Goal: Task Accomplishment & Management: Use online tool/utility

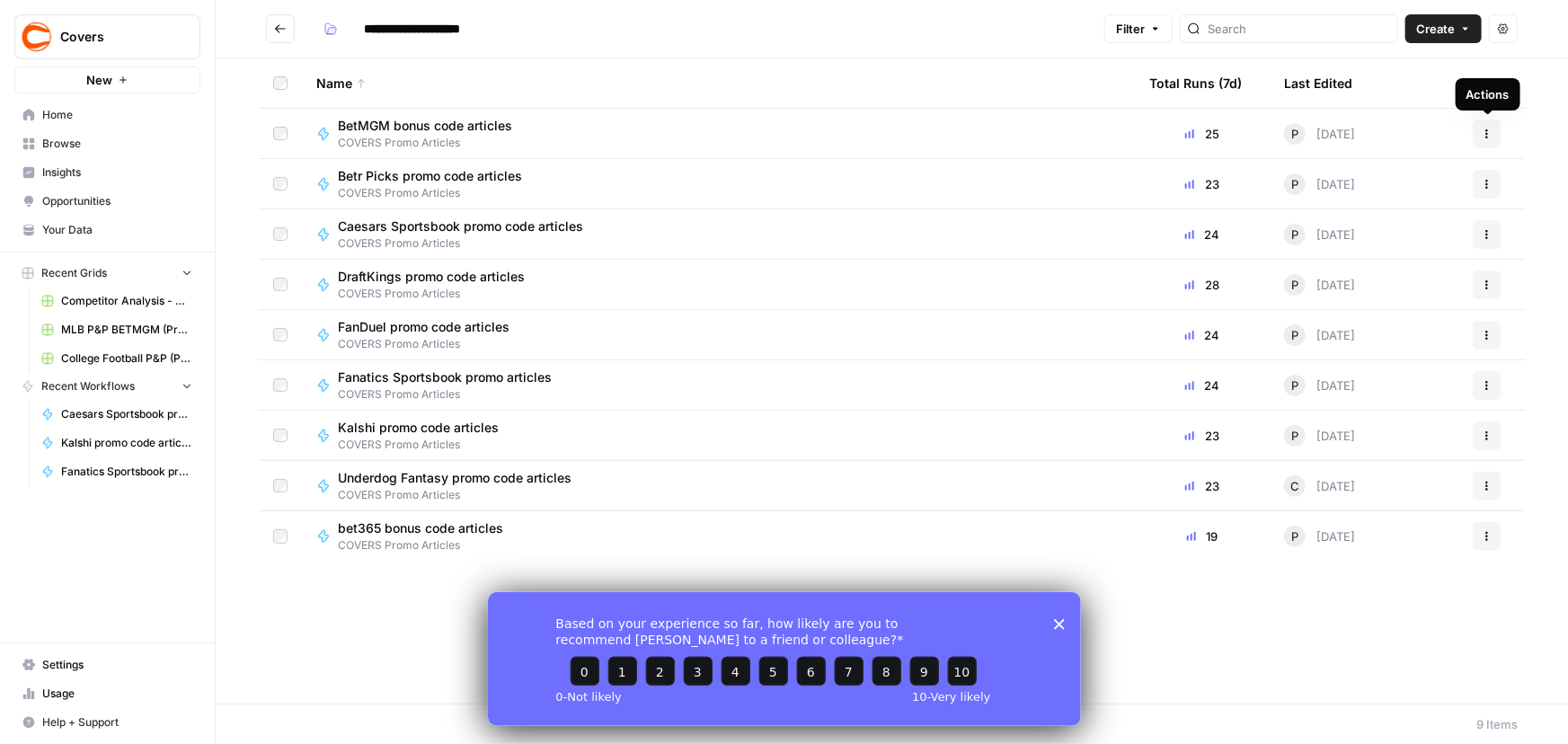
click at [1482, 130] on icon "button" at bounding box center [1486, 133] width 11 height 11
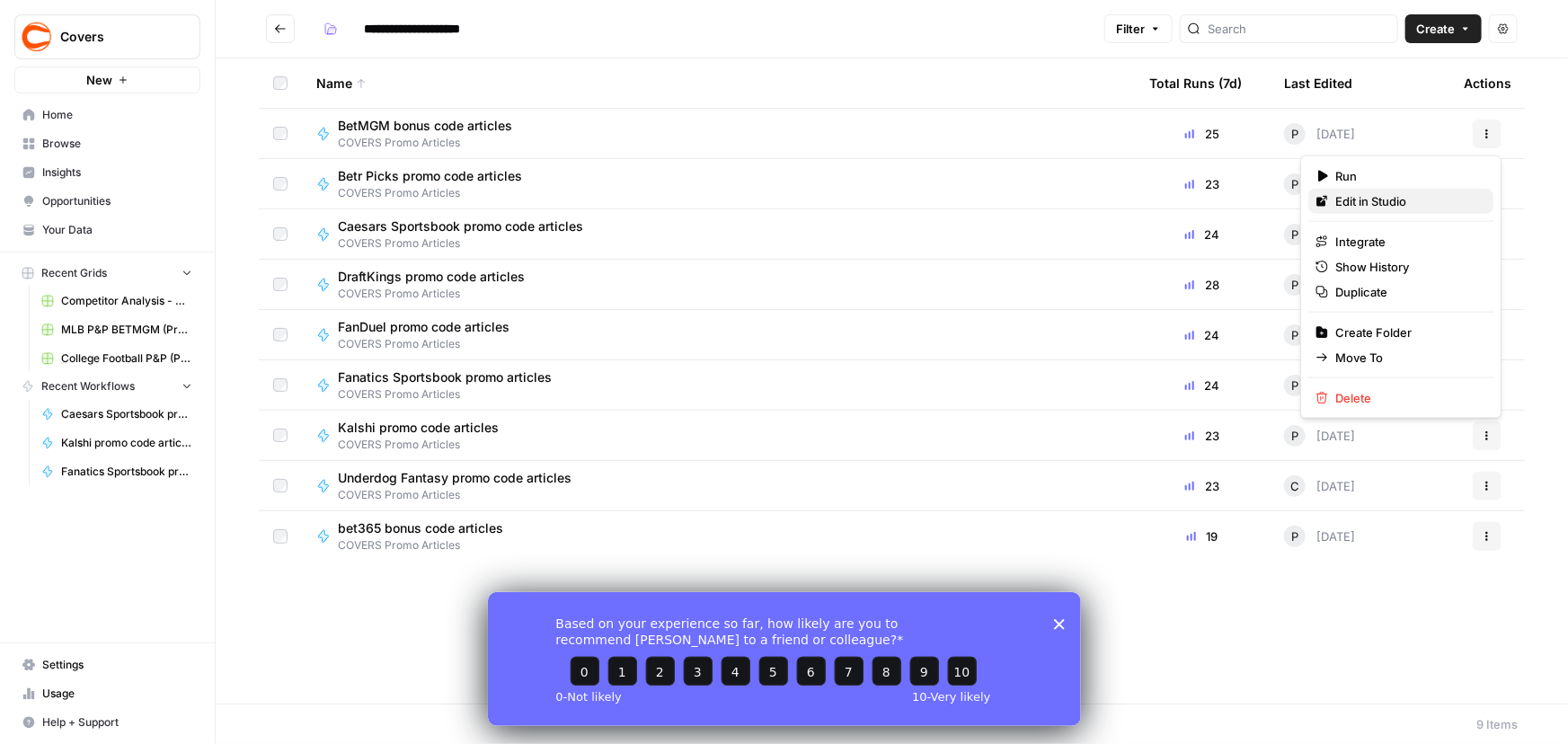
click at [1345, 192] on span "Edit in Studio" at bounding box center [1407, 201] width 143 height 18
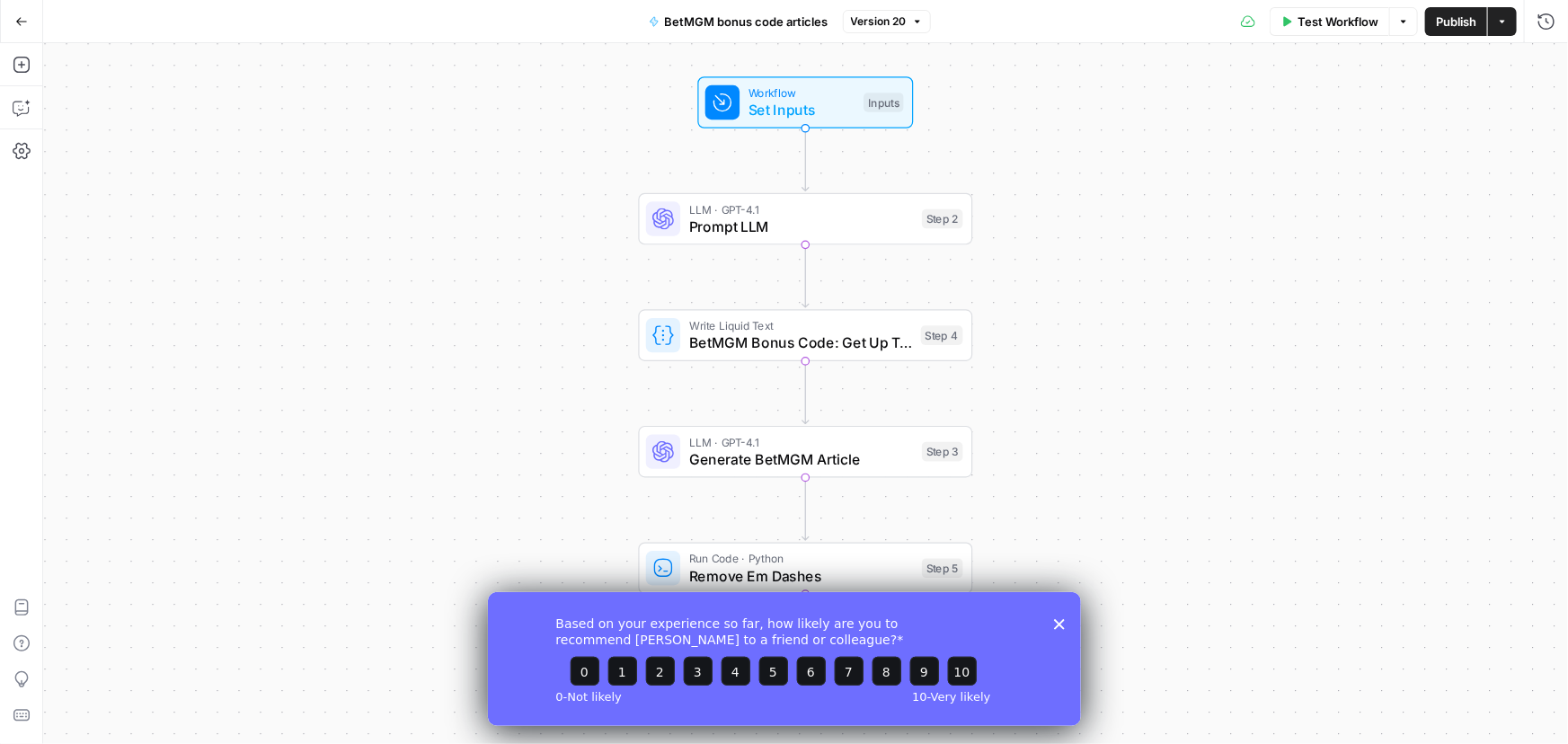
click at [1058, 621] on polygon "Close survey" at bounding box center [1058, 623] width 11 height 11
